Goal: Task Accomplishment & Management: Manage account settings

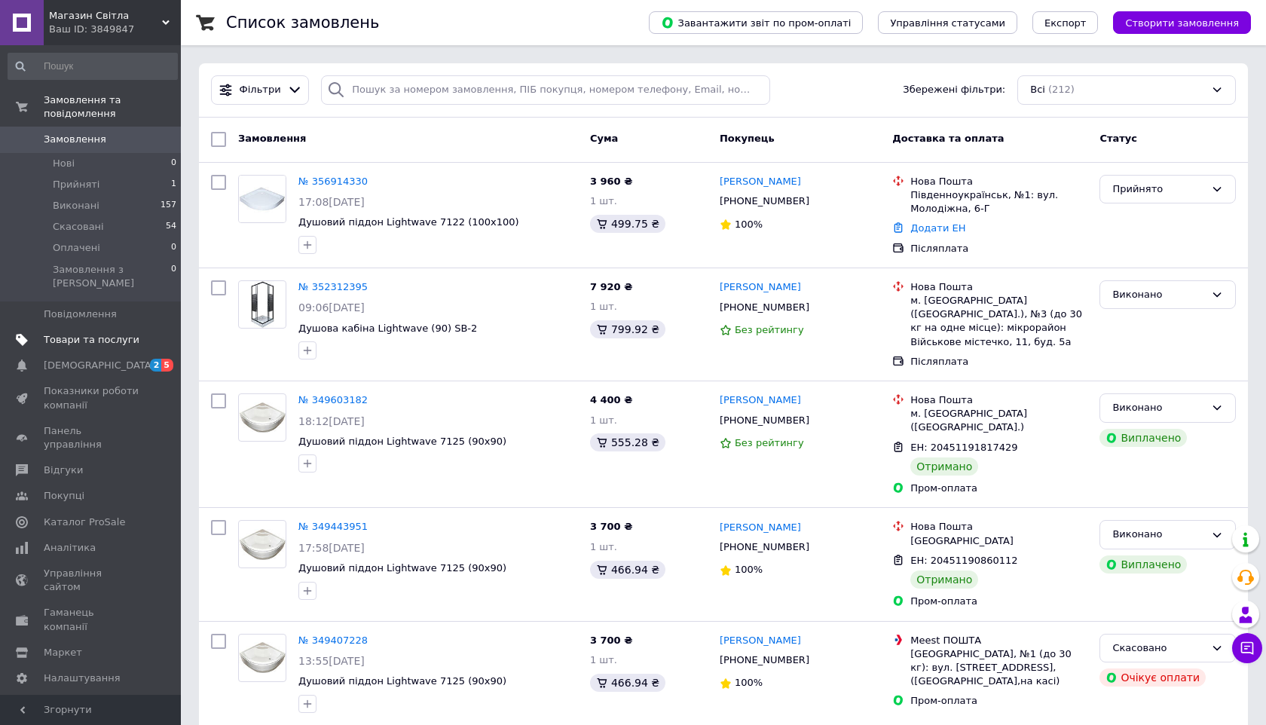
click at [128, 333] on span "Товари та послуги" at bounding box center [92, 340] width 96 height 14
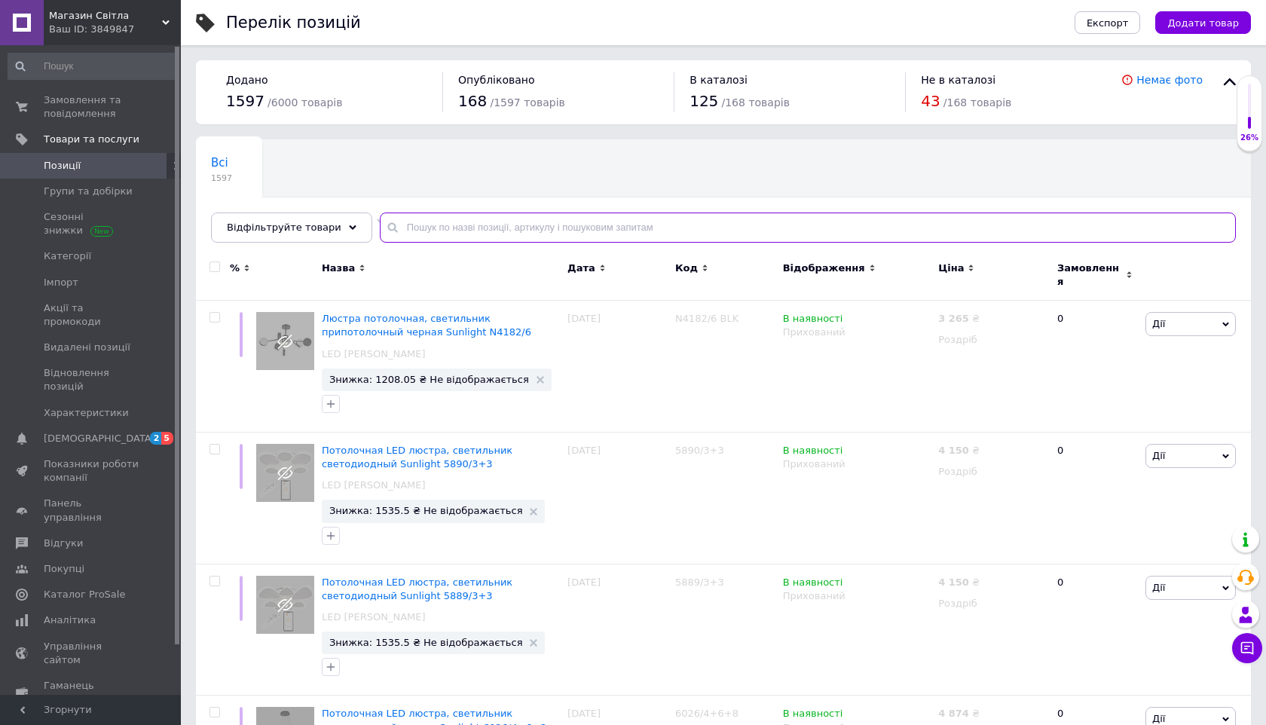
click at [538, 229] on input "text" at bounding box center [808, 227] width 856 height 30
type input "7122"
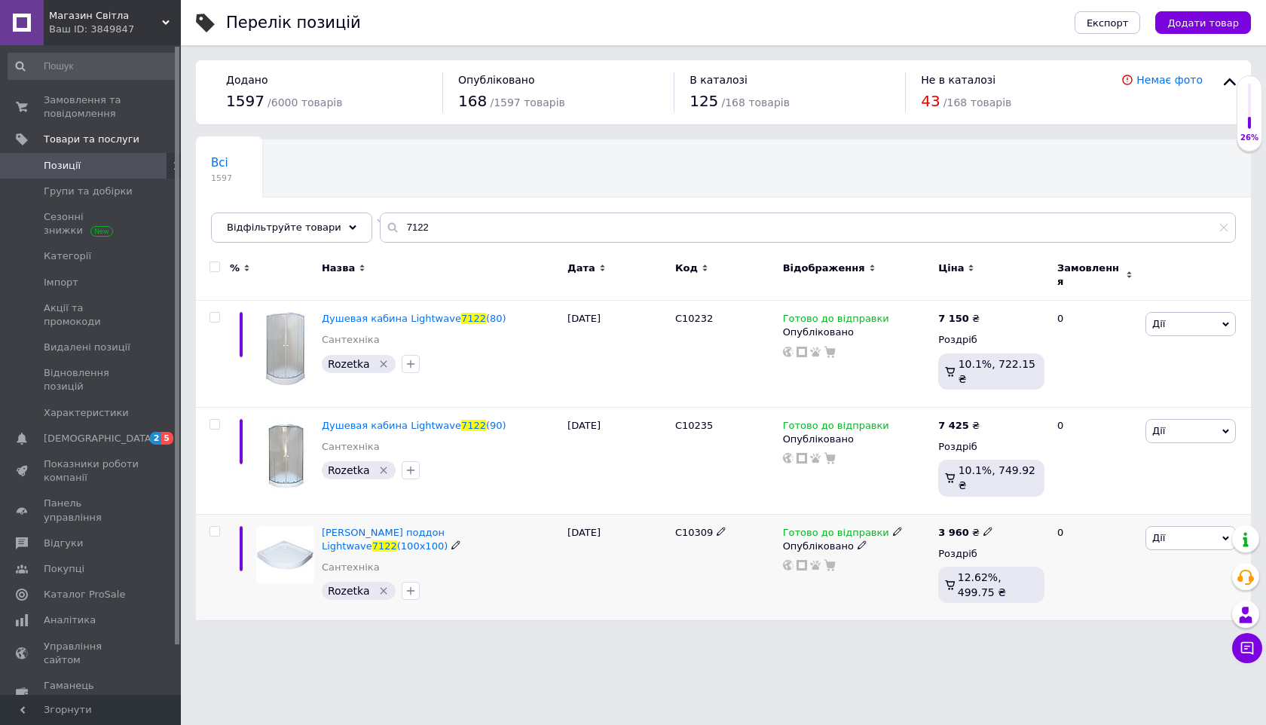
click at [215, 527] on input "checkbox" at bounding box center [214, 532] width 10 height 10
checkbox input "true"
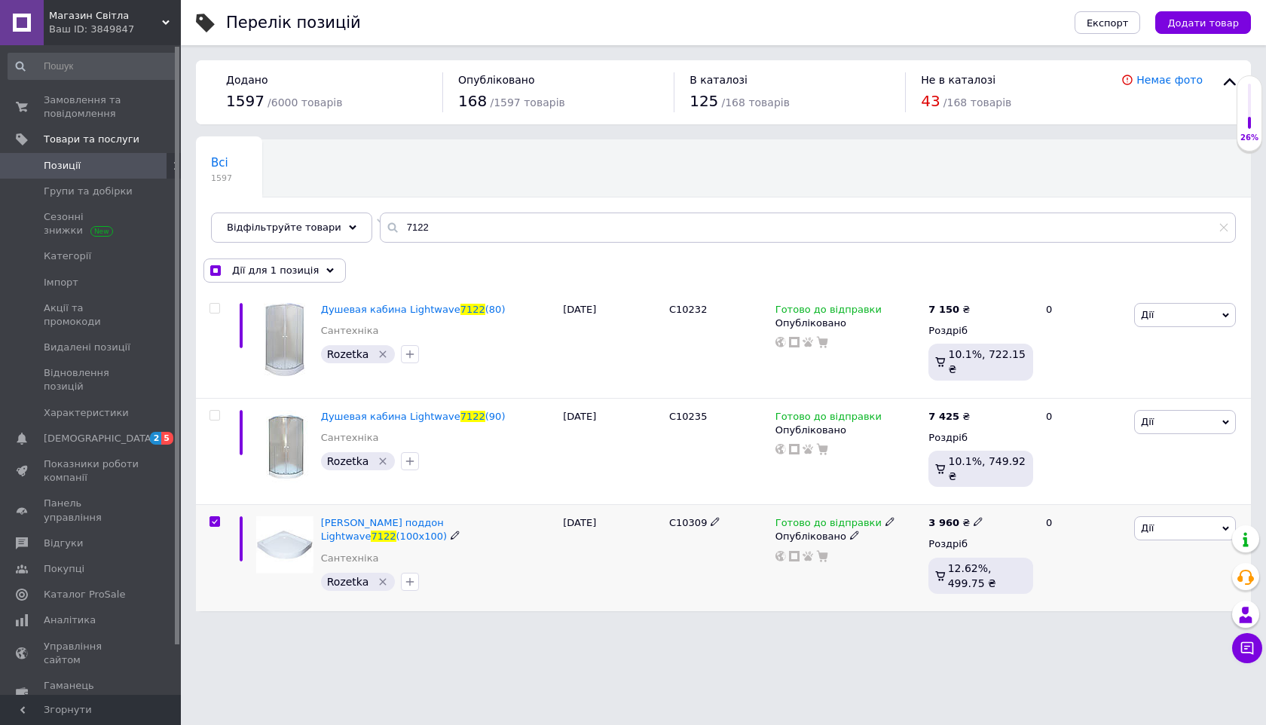
click at [1227, 525] on icon at bounding box center [1225, 528] width 7 height 7
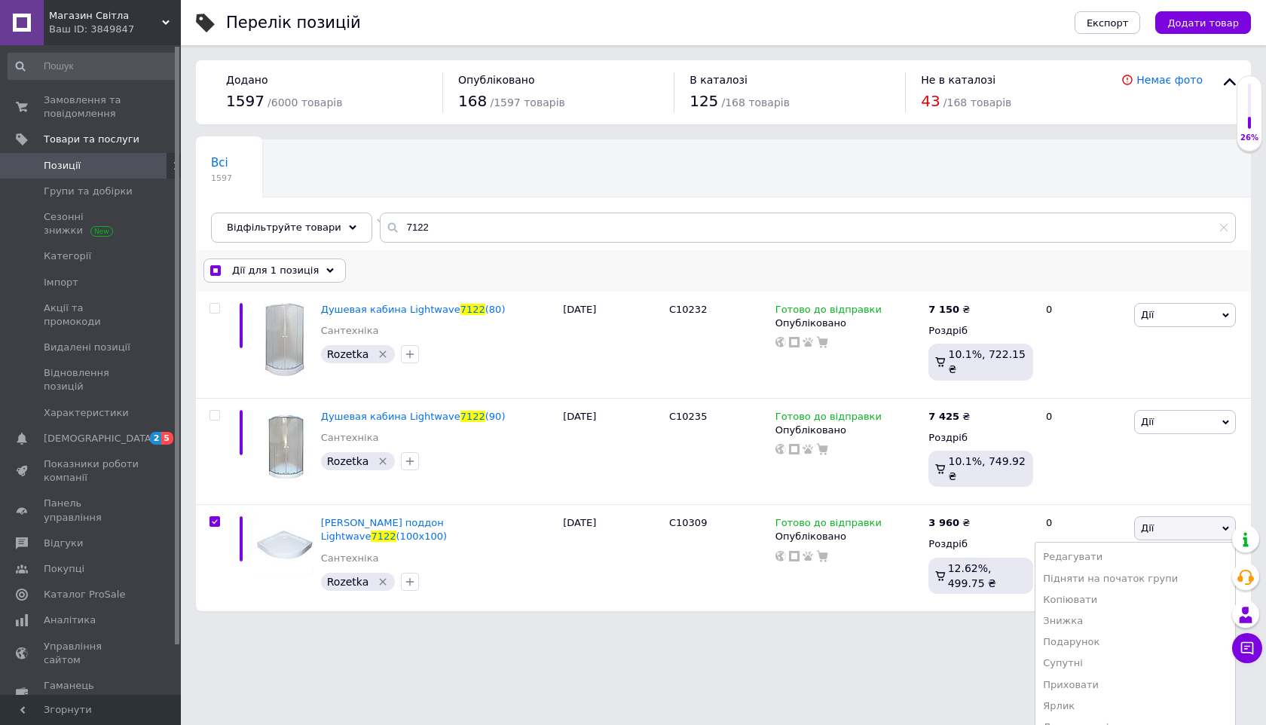
click at [319, 234] on div "Всі 1597 Автоматично вказана ка... 475 Видалити Редагувати Ok Відфільтровано...…" at bounding box center [723, 375] width 1055 height 472
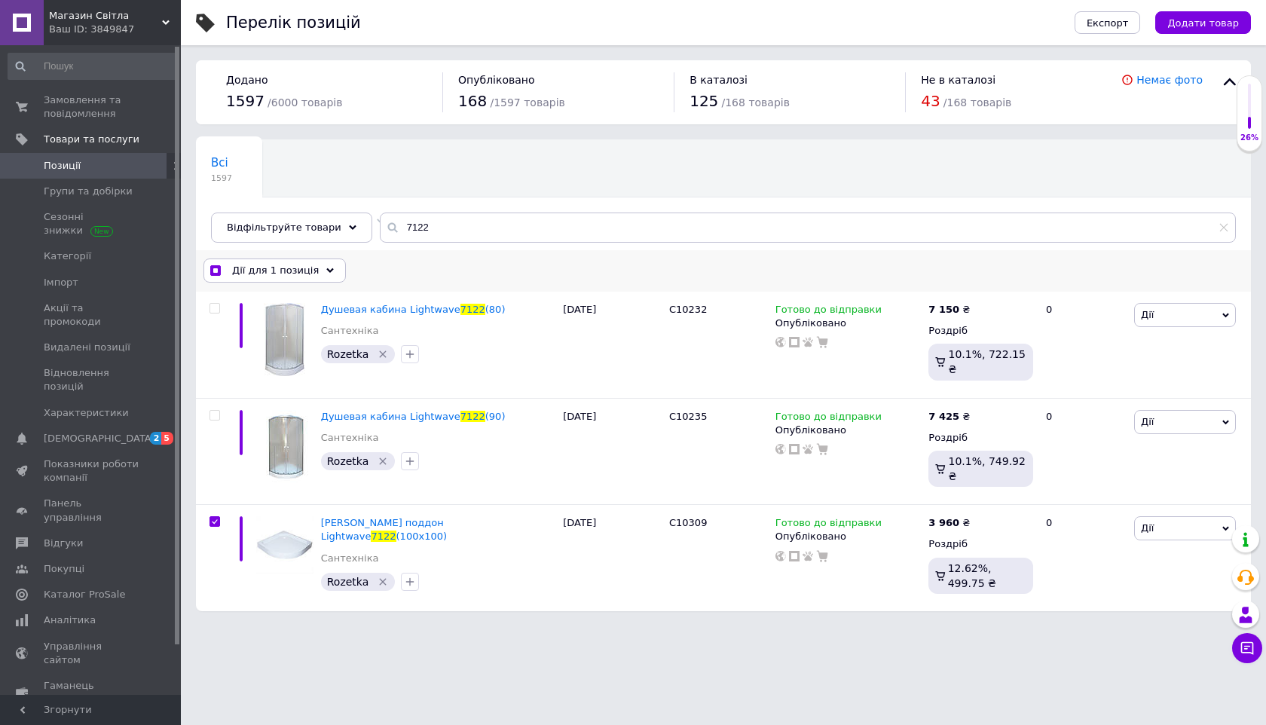
click at [328, 270] on div "Дії для 1 позиція" at bounding box center [274, 270] width 142 height 24
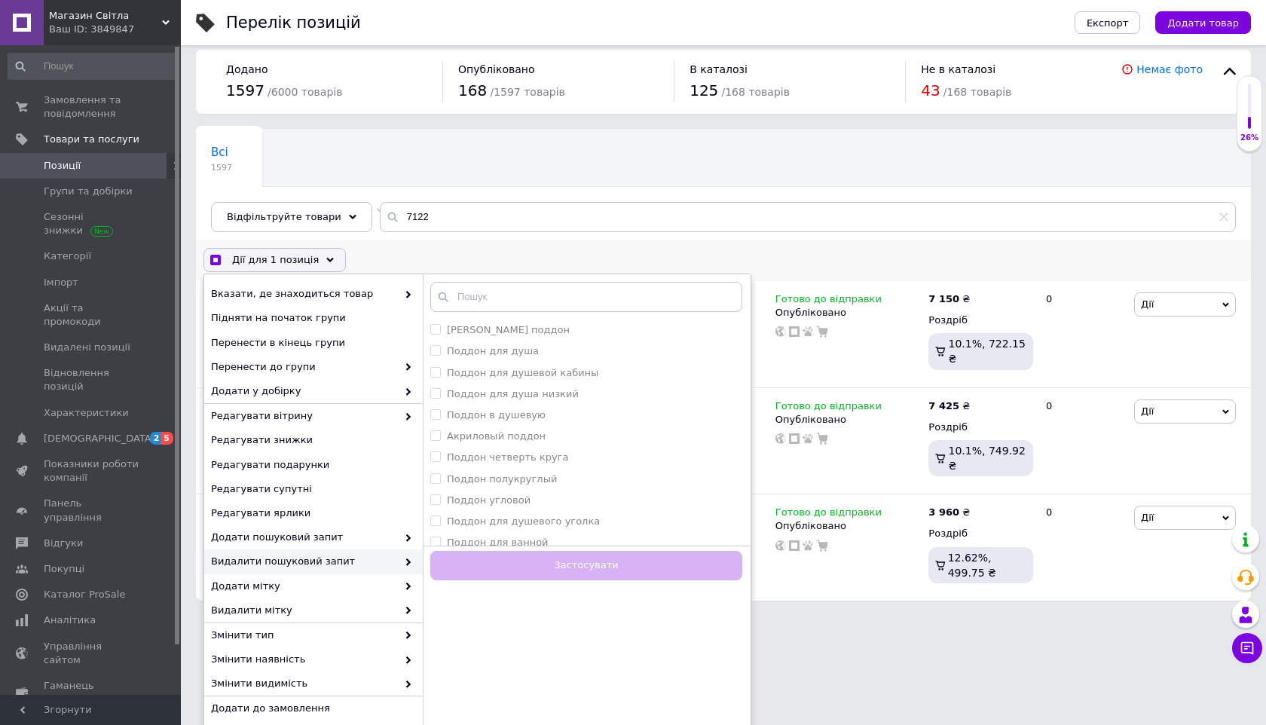
scroll to position [13, 0]
click at [379, 653] on span "Змінити наявність" at bounding box center [304, 657] width 186 height 14
click at [407, 655] on use at bounding box center [408, 658] width 5 height 8
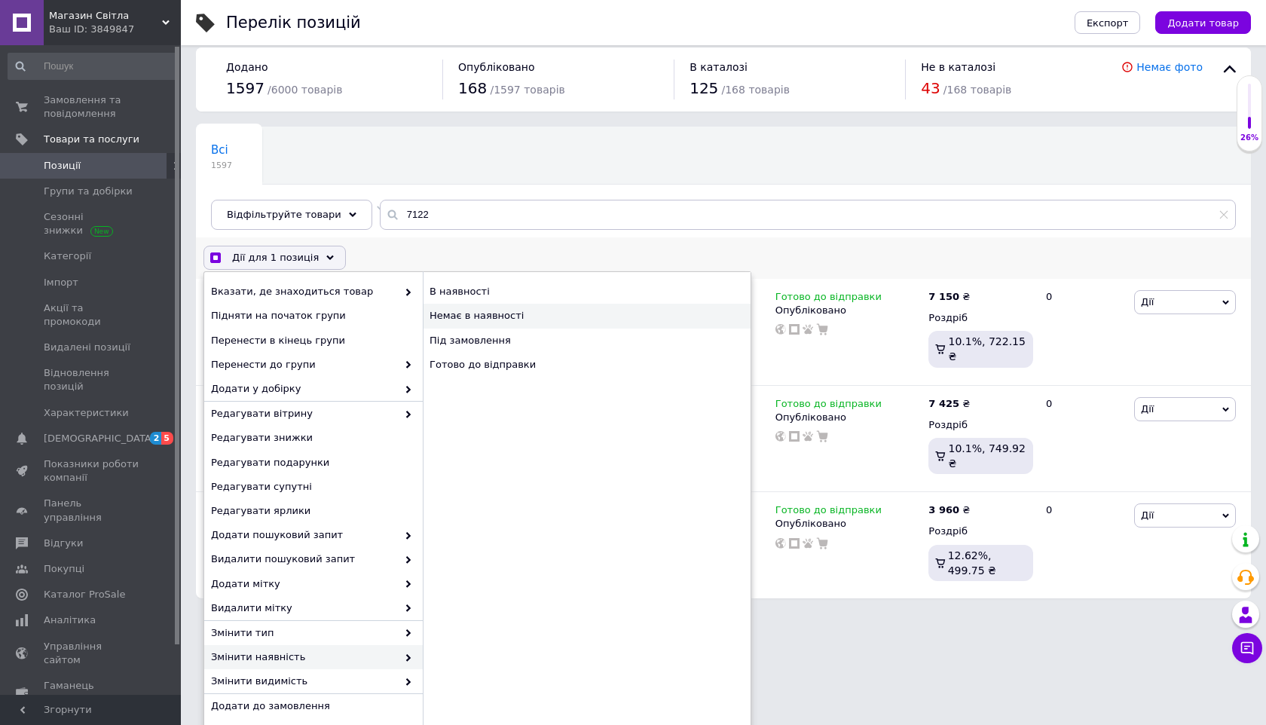
click at [486, 316] on div "Немає в наявності" at bounding box center [587, 316] width 328 height 24
checkbox input "true"
checkbox input "false"
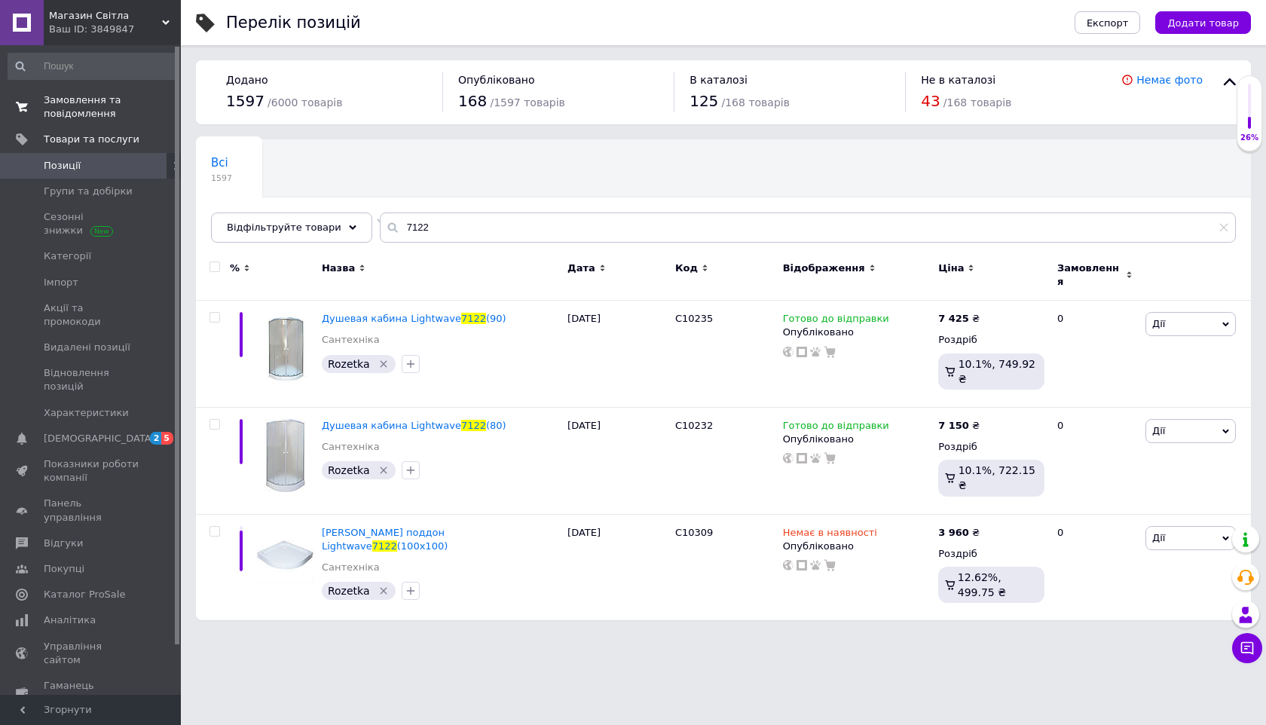
click at [100, 100] on span "Замовлення та повідомлення" at bounding box center [92, 106] width 96 height 27
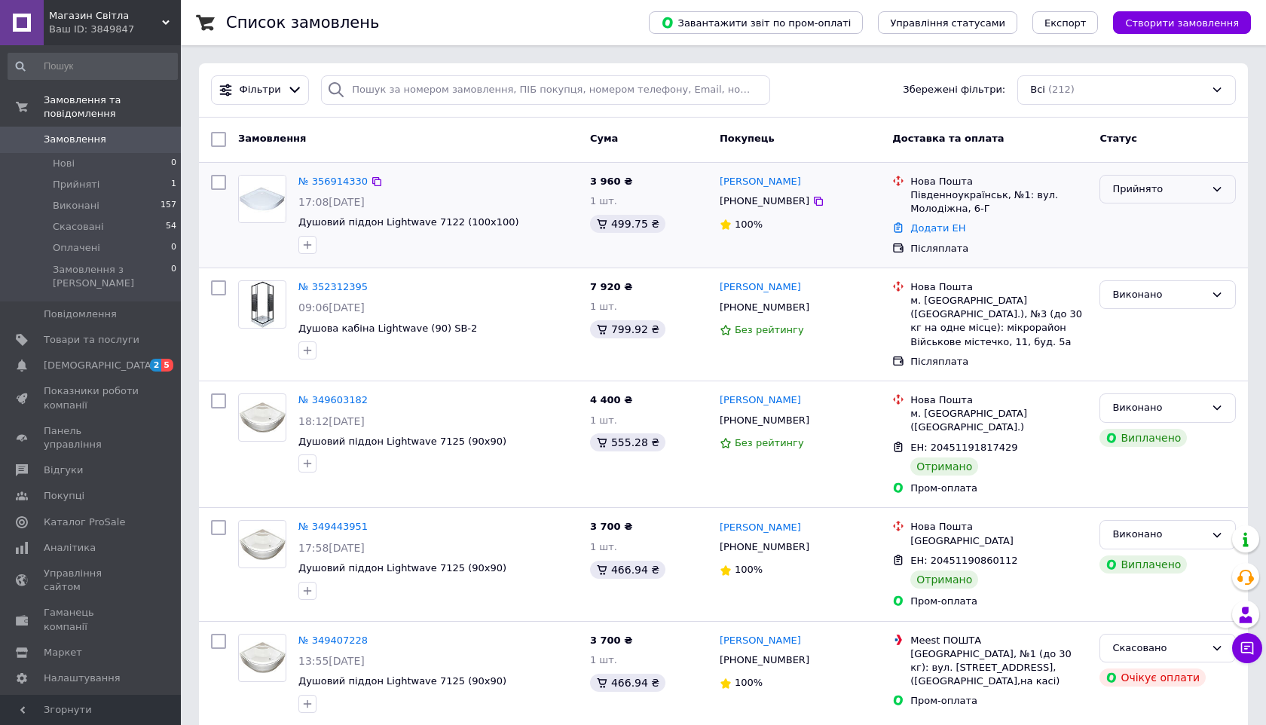
click at [1226, 188] on div "Прийнято" at bounding box center [1167, 189] width 136 height 29
click at [1186, 240] on li "Скасовано" at bounding box center [1167, 248] width 135 height 28
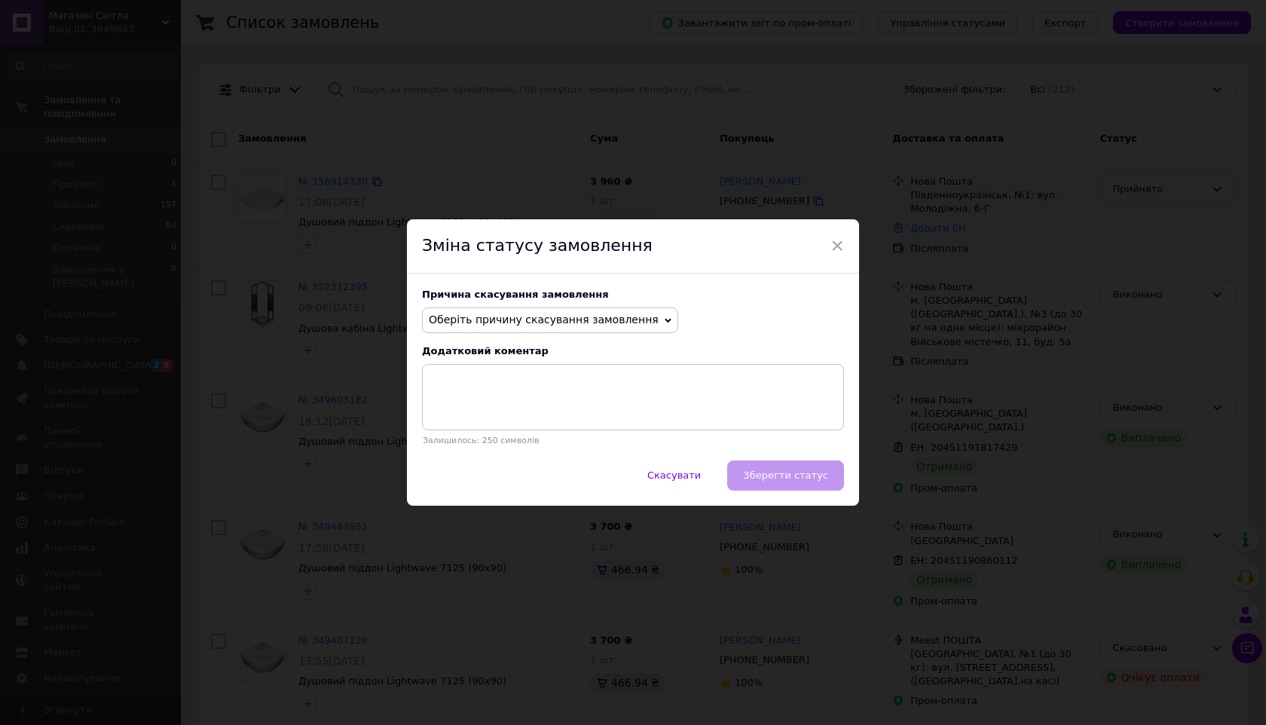
click at [664, 317] on icon at bounding box center [667, 320] width 7 height 7
click at [756, 158] on div "× Зміна статусу замовлення Причина скасування замовлення Оберіть причину скасув…" at bounding box center [633, 362] width 1266 height 725
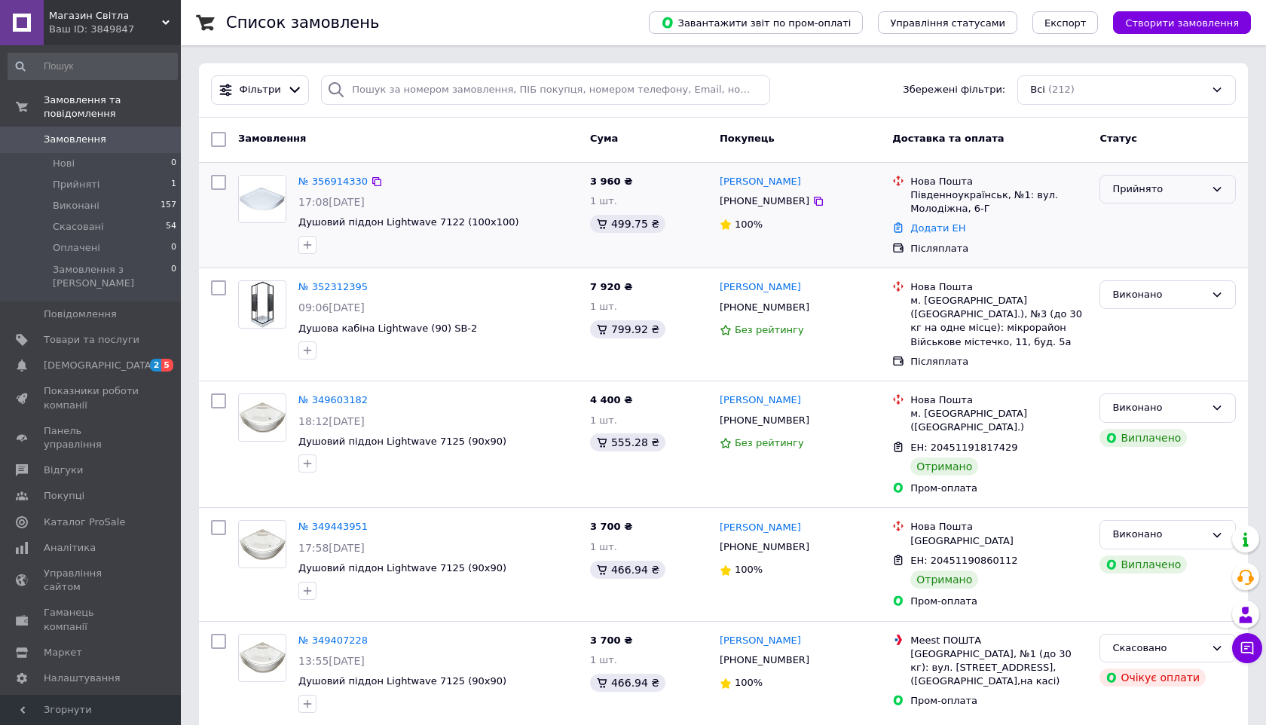
click at [1223, 183] on div "Прийнято" at bounding box center [1167, 189] width 136 height 29
click at [1173, 242] on li "Скасовано" at bounding box center [1167, 248] width 135 height 28
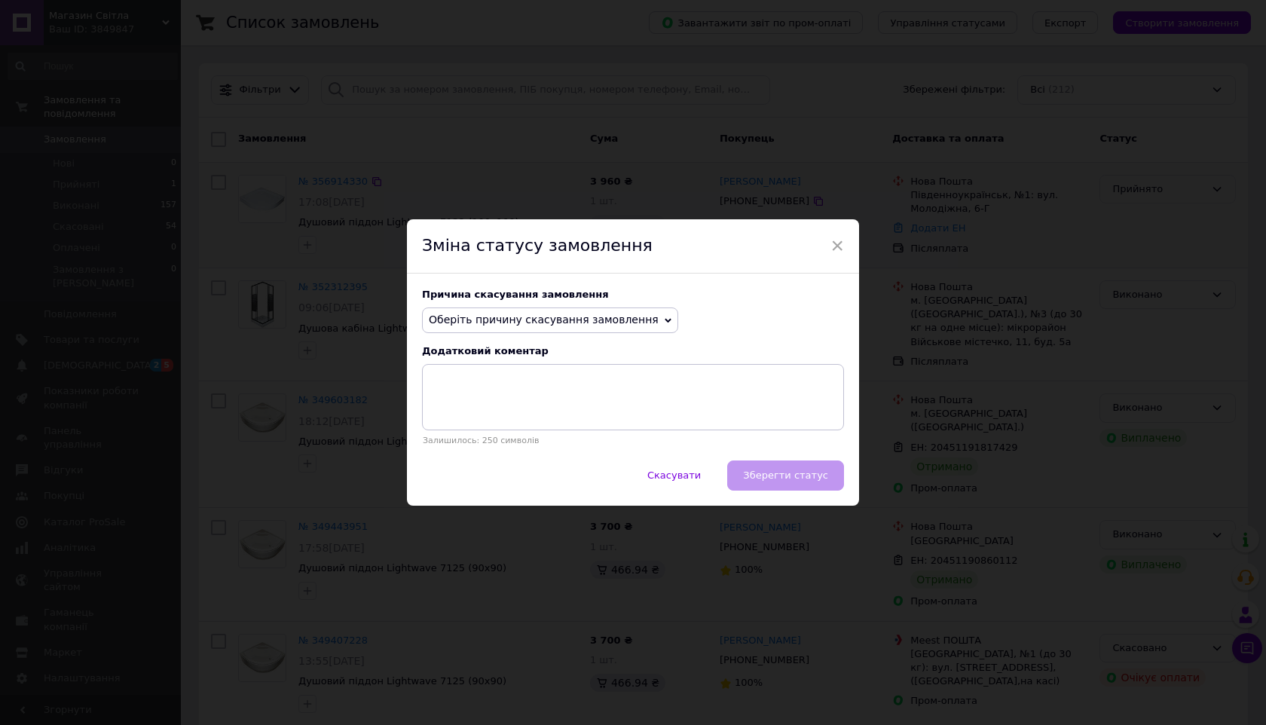
click at [652, 318] on span "Оберіть причину скасування замовлення" at bounding box center [550, 320] width 256 height 26
click at [584, 346] on li "Немає в наявності" at bounding box center [550, 349] width 255 height 21
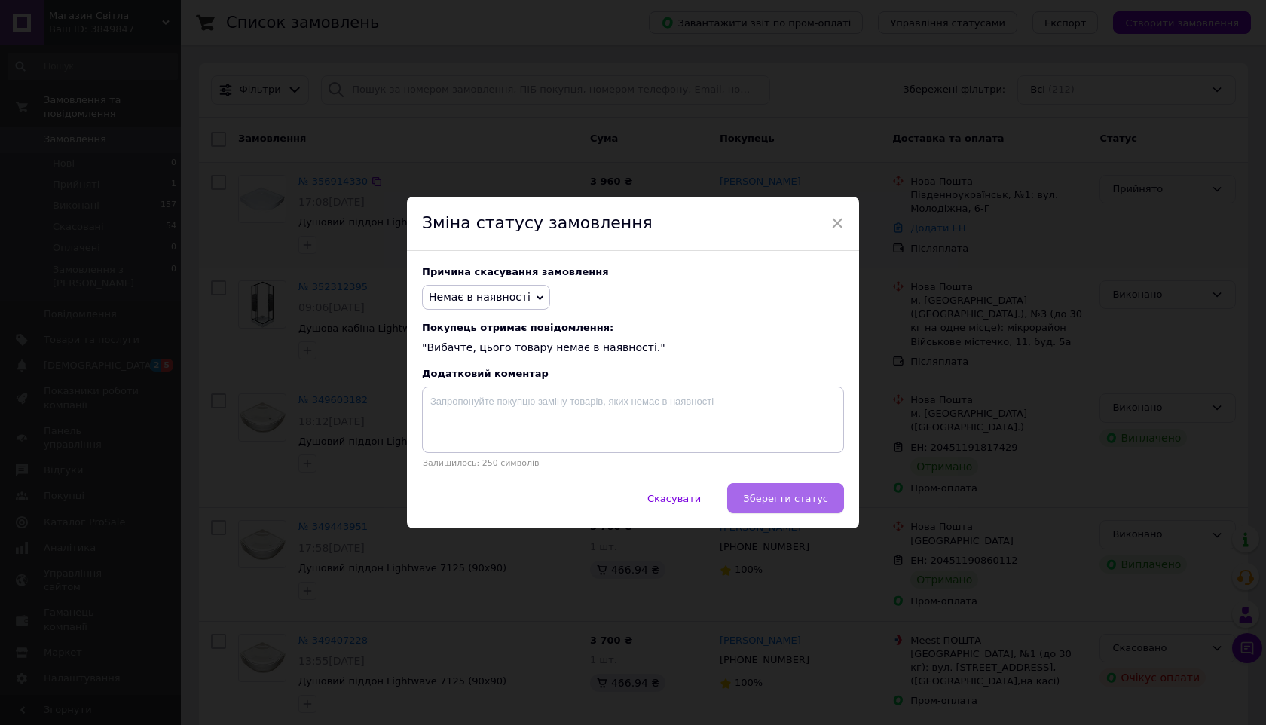
click at [768, 489] on button "Зберегти статус" at bounding box center [785, 498] width 117 height 30
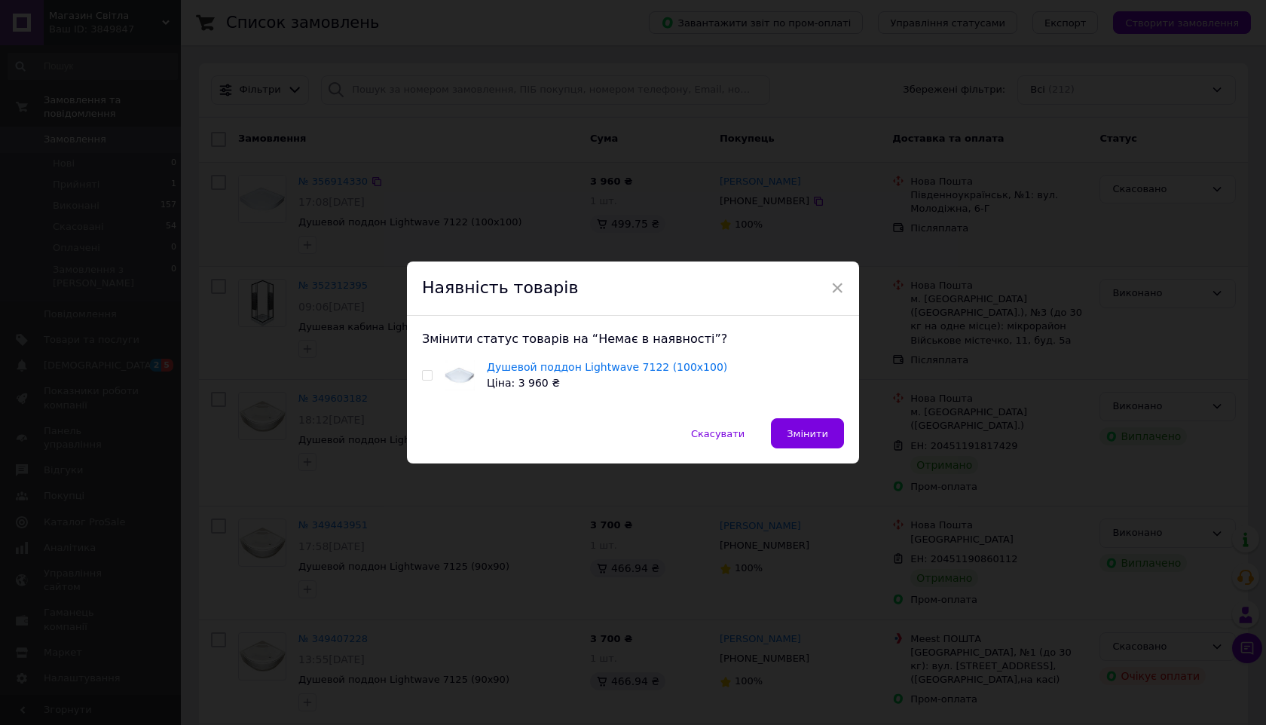
click at [426, 376] on input "checkbox" at bounding box center [427, 376] width 10 height 10
checkbox input "true"
click at [815, 442] on button "Змінити" at bounding box center [807, 433] width 73 height 30
